Goal: Ask a question

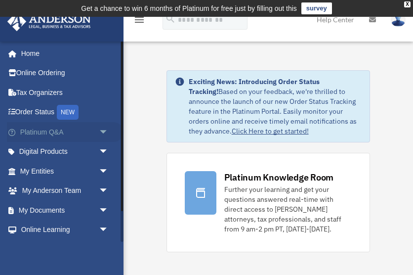
click at [103, 131] on span "arrow_drop_down" at bounding box center [109, 132] width 20 height 20
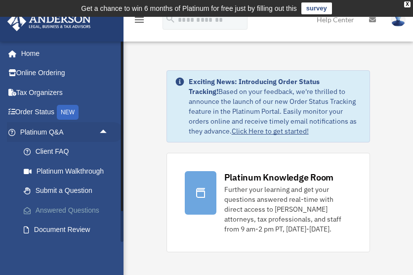
click at [67, 210] on link "Answered Questions" at bounding box center [69, 210] width 110 height 20
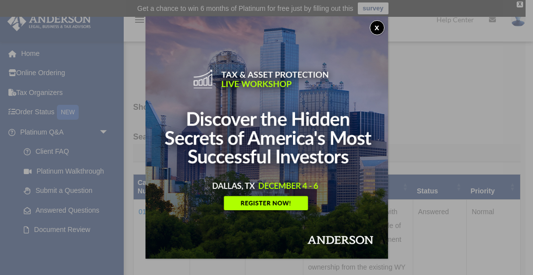
click at [378, 24] on button "x" at bounding box center [376, 27] width 15 height 15
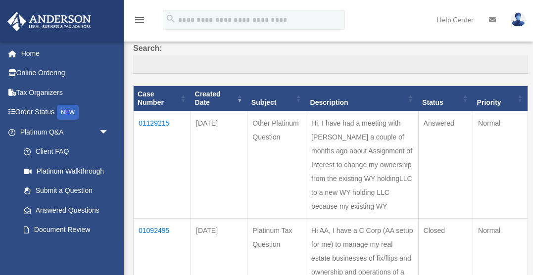
scroll to position [93, 0]
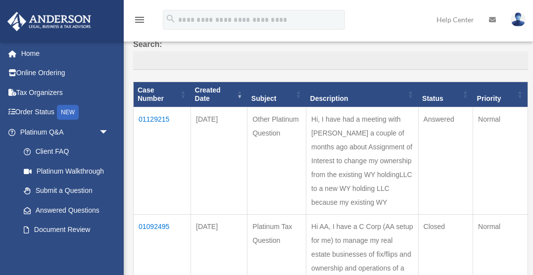
click at [154, 119] on td "01129215" at bounding box center [162, 160] width 57 height 107
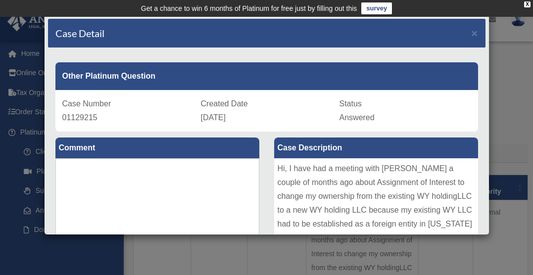
scroll to position [0, 0]
click at [413, 32] on span "×" at bounding box center [474, 32] width 6 height 11
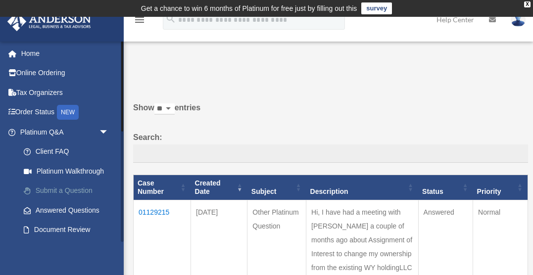
click at [75, 187] on link "Submit a Question" at bounding box center [69, 191] width 110 height 20
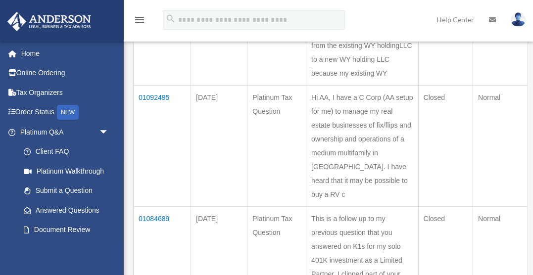
scroll to position [224, 0]
